Goal: Information Seeking & Learning: Learn about a topic

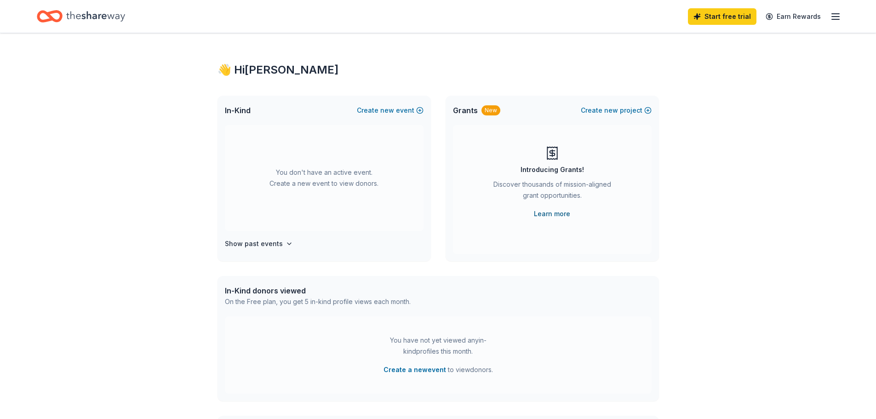
click at [546, 217] on link "Learn more" at bounding box center [552, 213] width 36 height 11
click at [828, 17] on div "Start free trial Earn Rewards" at bounding box center [764, 17] width 153 height 22
click at [830, 21] on div "Start free trial Earn Rewards" at bounding box center [764, 17] width 153 height 22
click at [63, 15] on div "Home" at bounding box center [81, 17] width 88 height 22
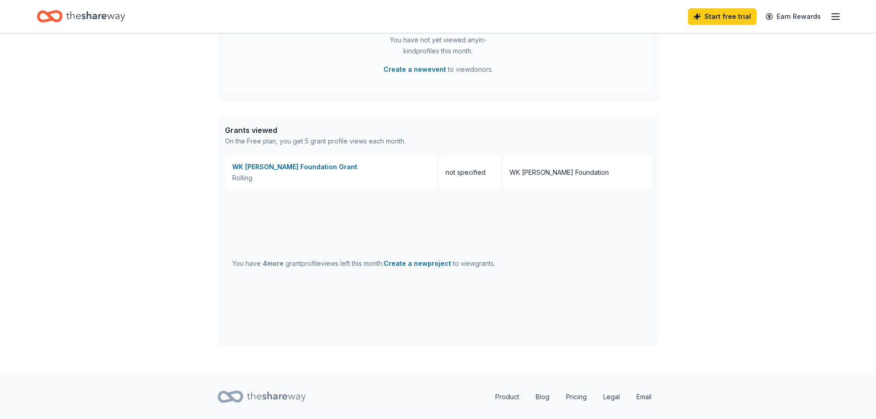
scroll to position [322, 0]
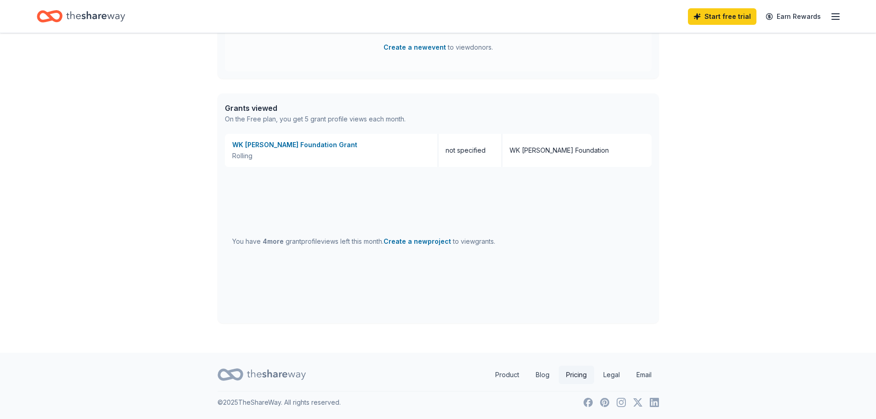
click at [586, 376] on link "Pricing" at bounding box center [576, 375] width 35 height 18
click at [582, 376] on link "Pricing" at bounding box center [576, 375] width 35 height 18
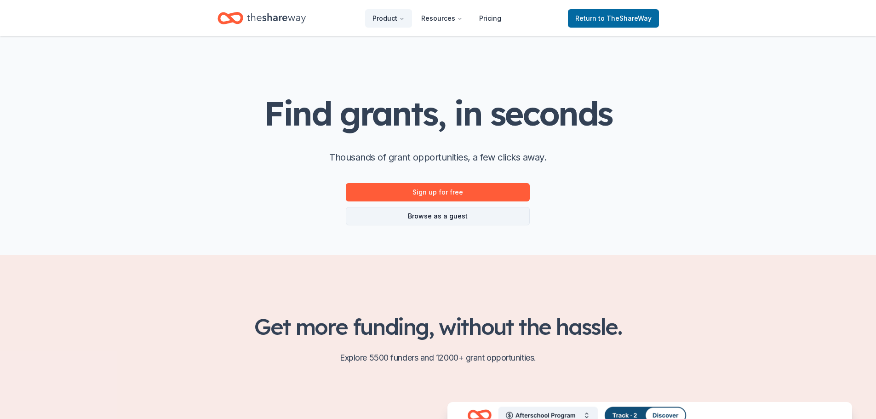
click at [433, 219] on link "Browse as a guest" at bounding box center [438, 216] width 184 height 18
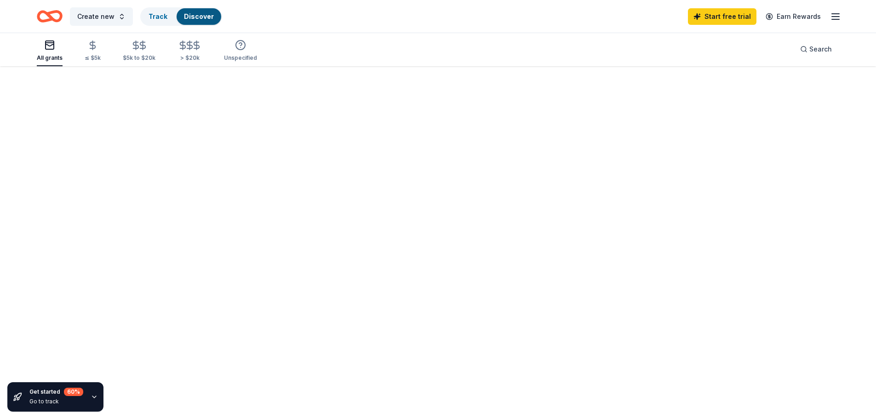
scroll to position [16, 0]
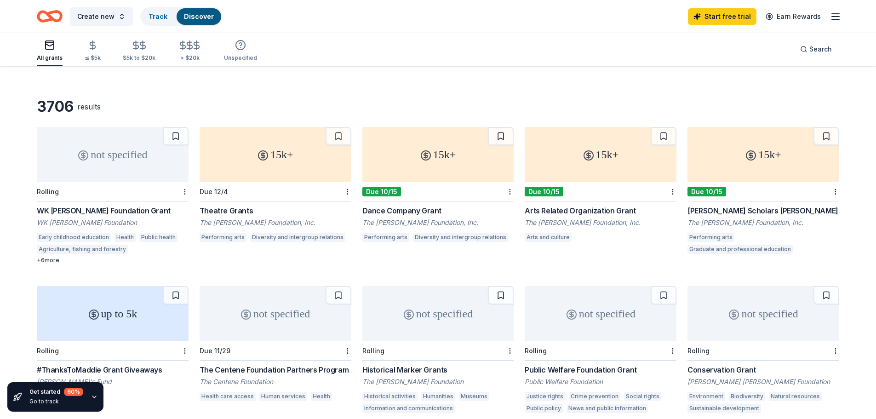
click at [88, 165] on div "not specified" at bounding box center [113, 154] width 152 height 55
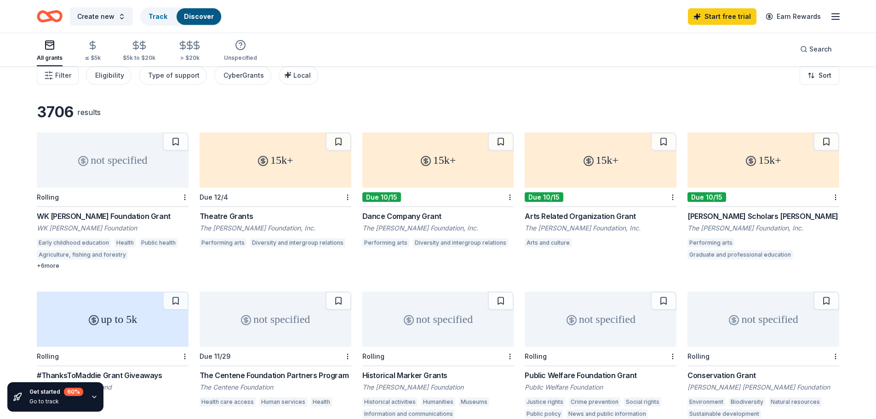
scroll to position [0, 0]
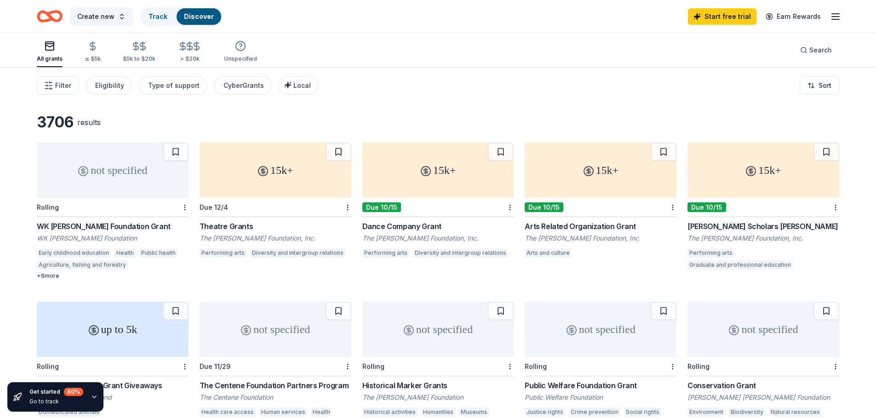
click at [832, 9] on div "Start free trial Earn Rewards" at bounding box center [764, 17] width 153 height 22
click at [832, 17] on icon "button" at bounding box center [835, 16] width 11 height 11
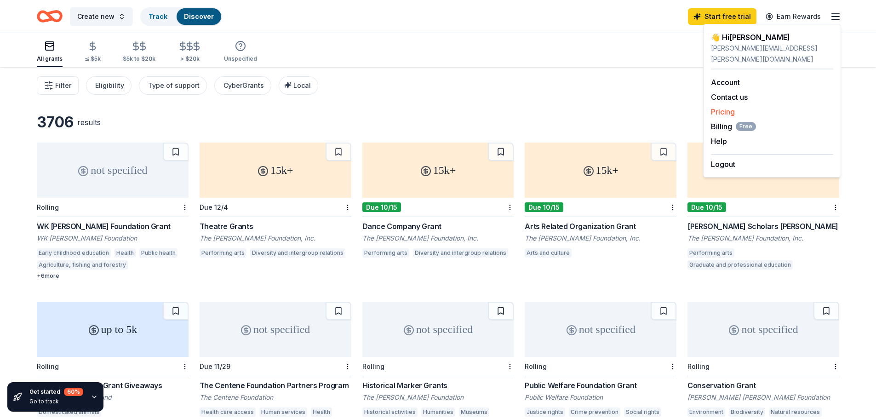
click at [729, 106] on div "Pricing" at bounding box center [772, 111] width 122 height 11
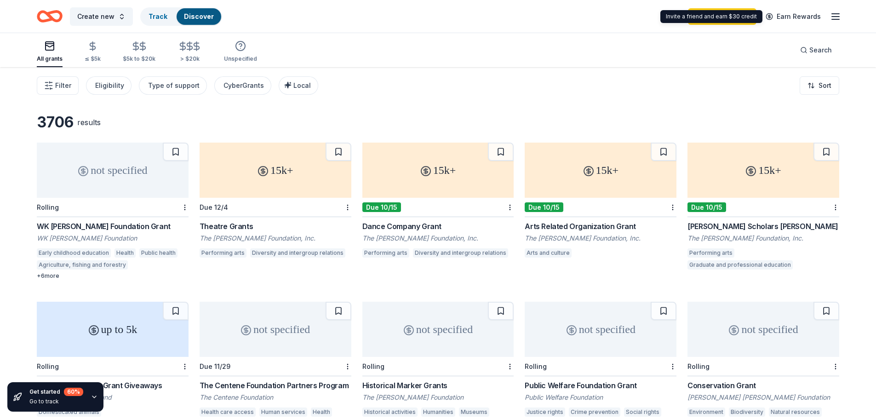
click at [845, 16] on div "Create new Track Discover Start free trial Earn Rewards" at bounding box center [438, 16] width 876 height 33
click at [839, 17] on line "button" at bounding box center [835, 17] width 7 height 0
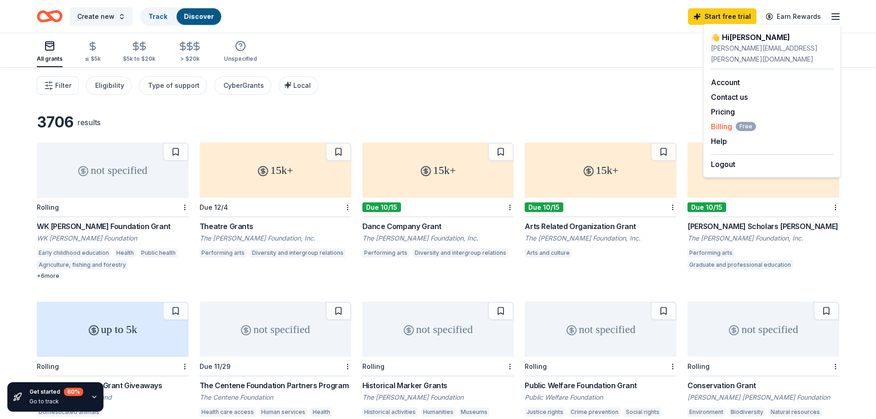
click at [729, 121] on span "Billing Free" at bounding box center [733, 126] width 45 height 11
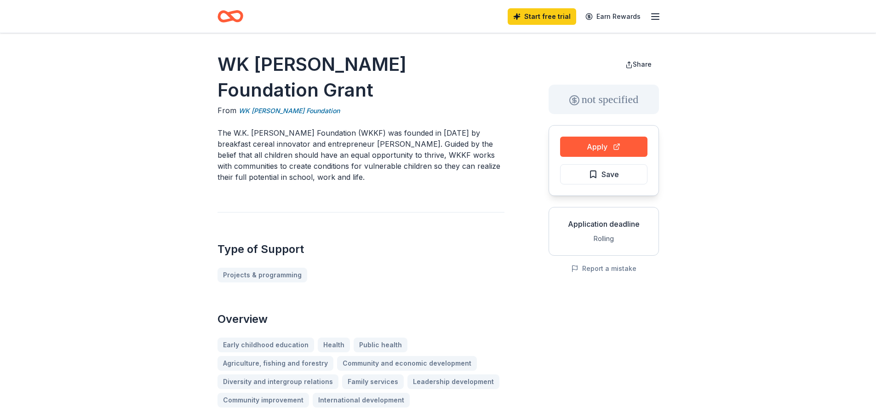
click at [405, 242] on h2 "Type of Support" at bounding box center [361, 249] width 287 height 15
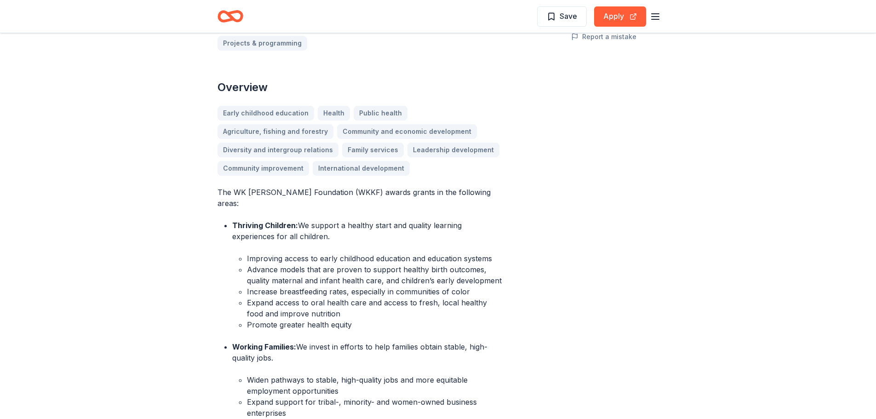
scroll to position [276, 0]
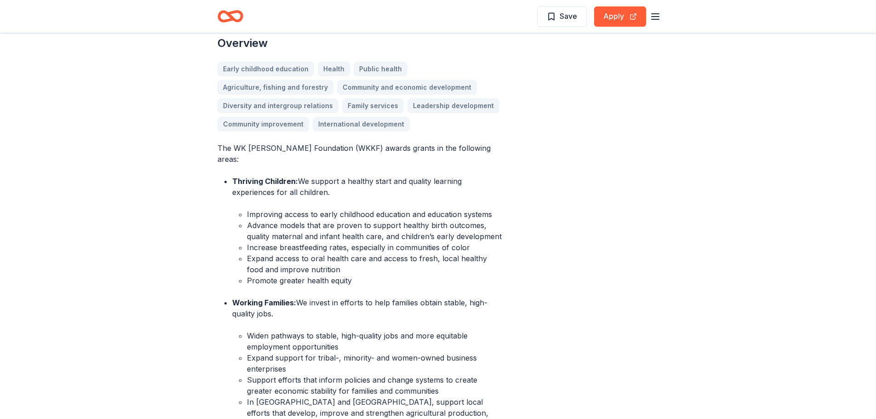
drag, startPoint x: 264, startPoint y: 312, endPoint x: 362, endPoint y: 310, distance: 98.0
click at [362, 330] on li "Widen pathways to stable, high-quality jobs and more equitable employment oppor…" at bounding box center [376, 341] width 258 height 22
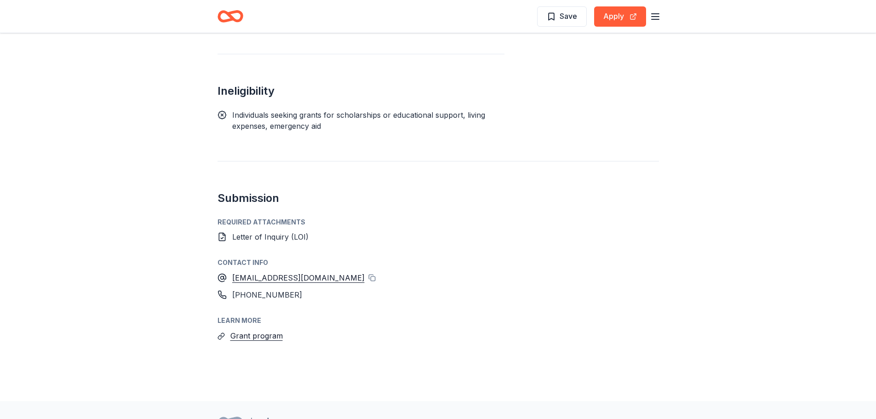
scroll to position [1150, 0]
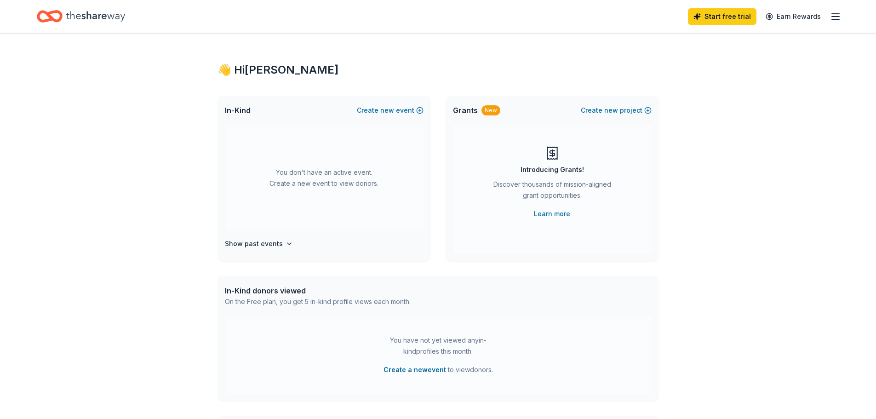
click at [837, 13] on icon "button" at bounding box center [835, 16] width 11 height 11
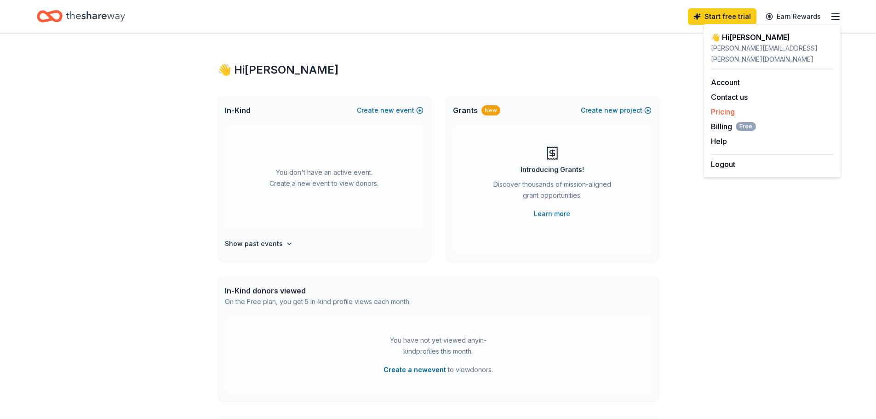
click at [724, 106] on div "Pricing" at bounding box center [772, 111] width 122 height 11
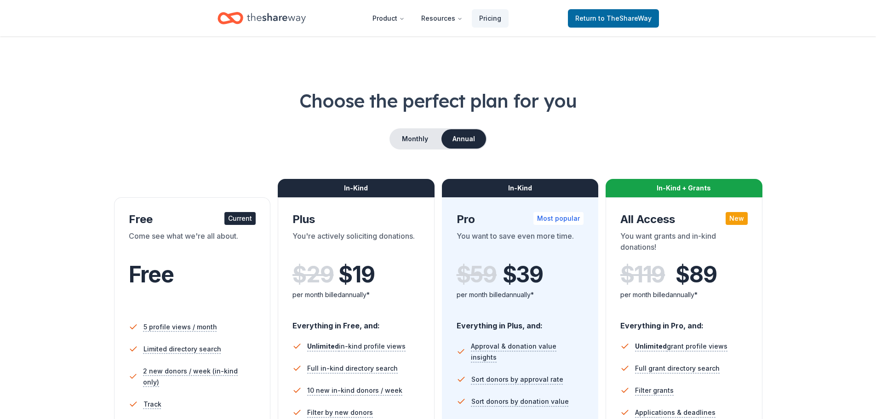
scroll to position [138, 0]
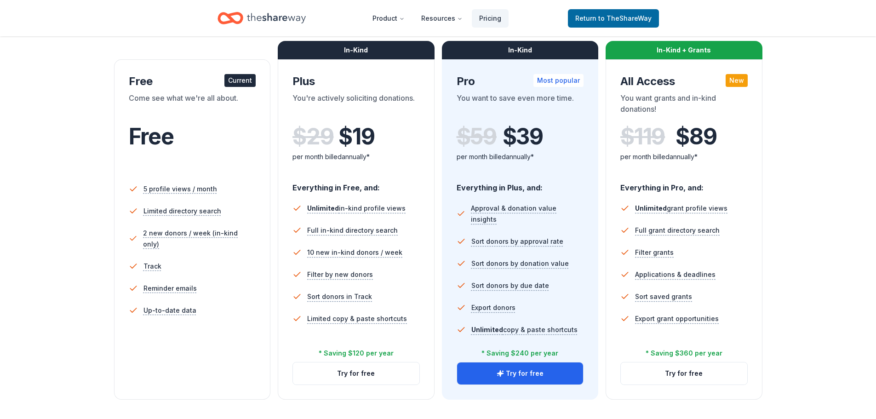
drag, startPoint x: 822, startPoint y: 177, endPoint x: 803, endPoint y: 178, distance: 19.8
click at [822, 175] on div "Choose the perfect plan for you Monthly Annual Free Current Come see what we're…" at bounding box center [438, 175] width 803 height 450
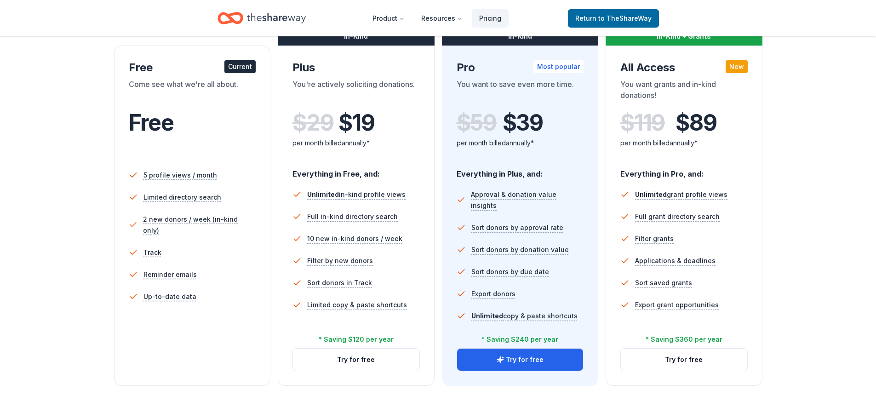
scroll to position [92, 0]
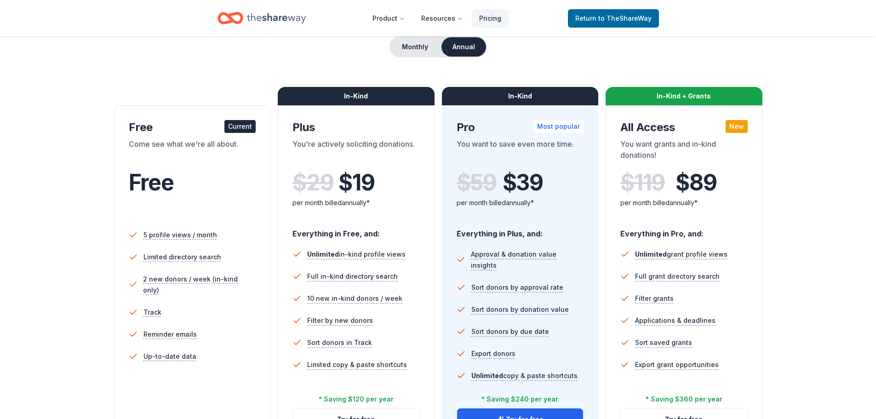
click at [828, 130] on div "Choose the perfect plan for you Monthly Annual Free Current Come see what we're…" at bounding box center [438, 221] width 803 height 450
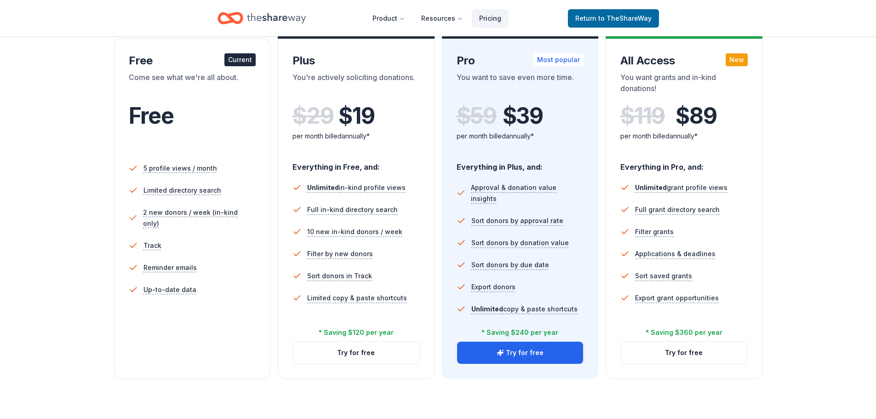
scroll to position [184, 0]
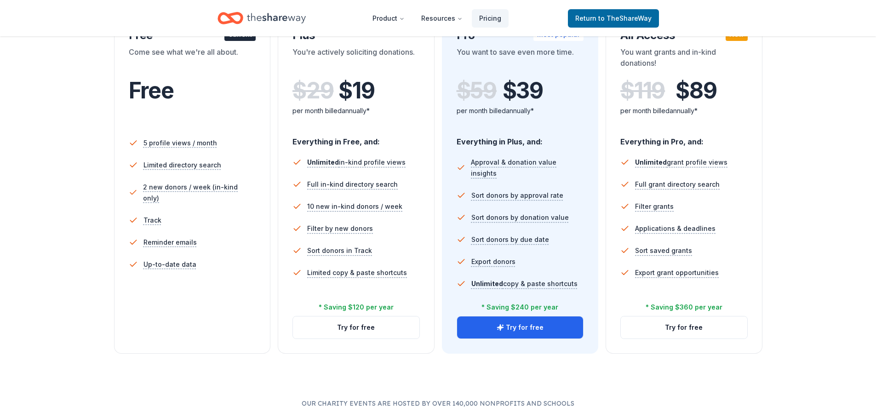
click at [835, 111] on div "Choose the perfect plan for you Monthly Annual Free Current Come see what we're…" at bounding box center [438, 129] width 803 height 450
